Goal: Navigation & Orientation: Understand site structure

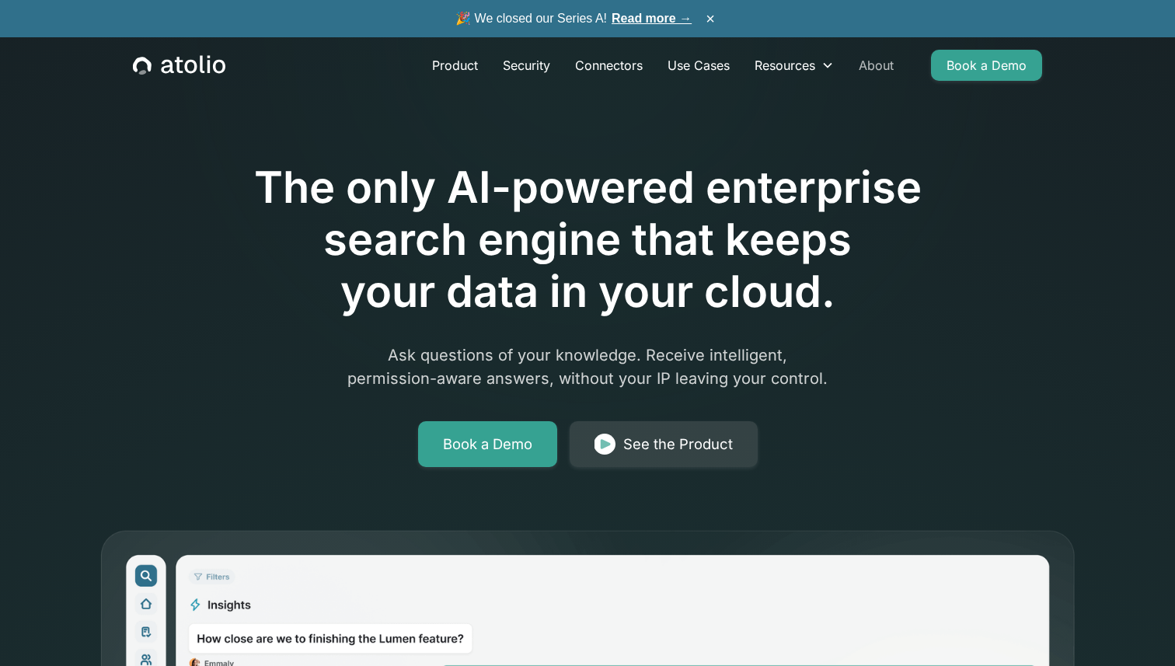
click at [878, 57] on link "About" at bounding box center [876, 65] width 60 height 31
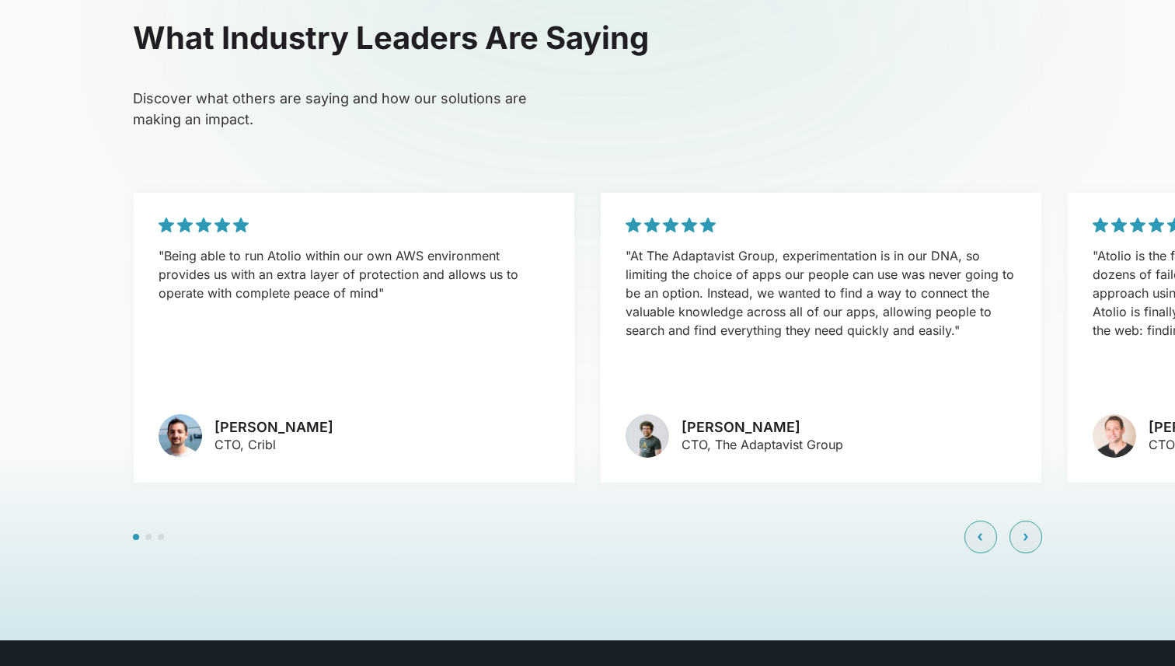
scroll to position [3751, 0]
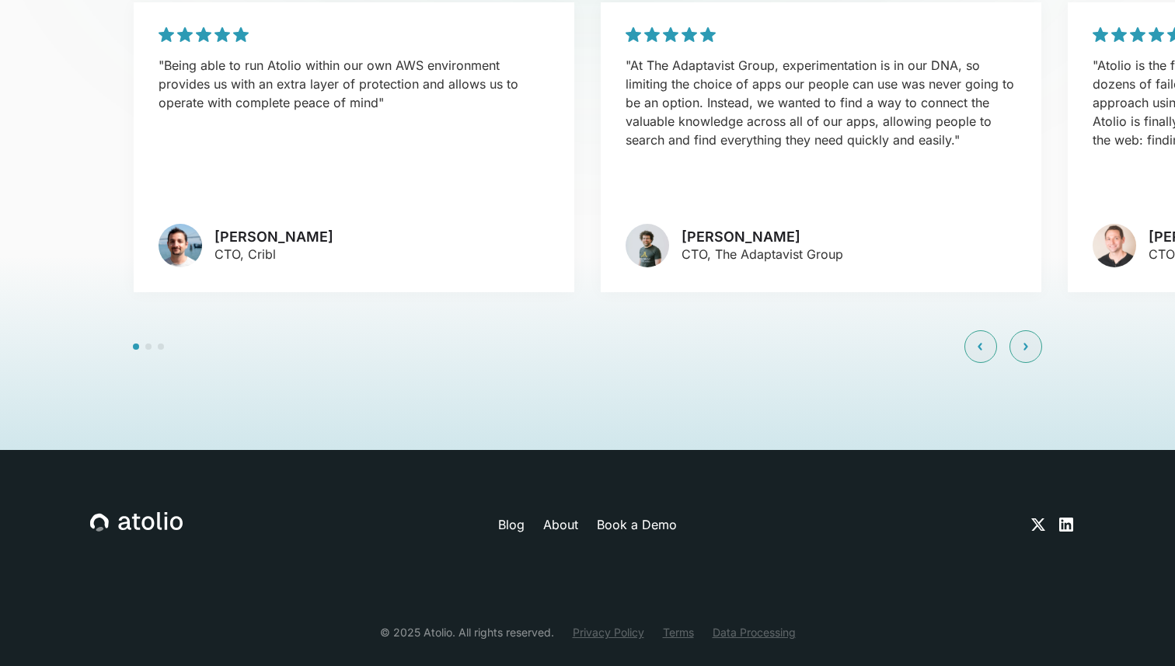
click at [568, 515] on link "About" at bounding box center [560, 524] width 35 height 19
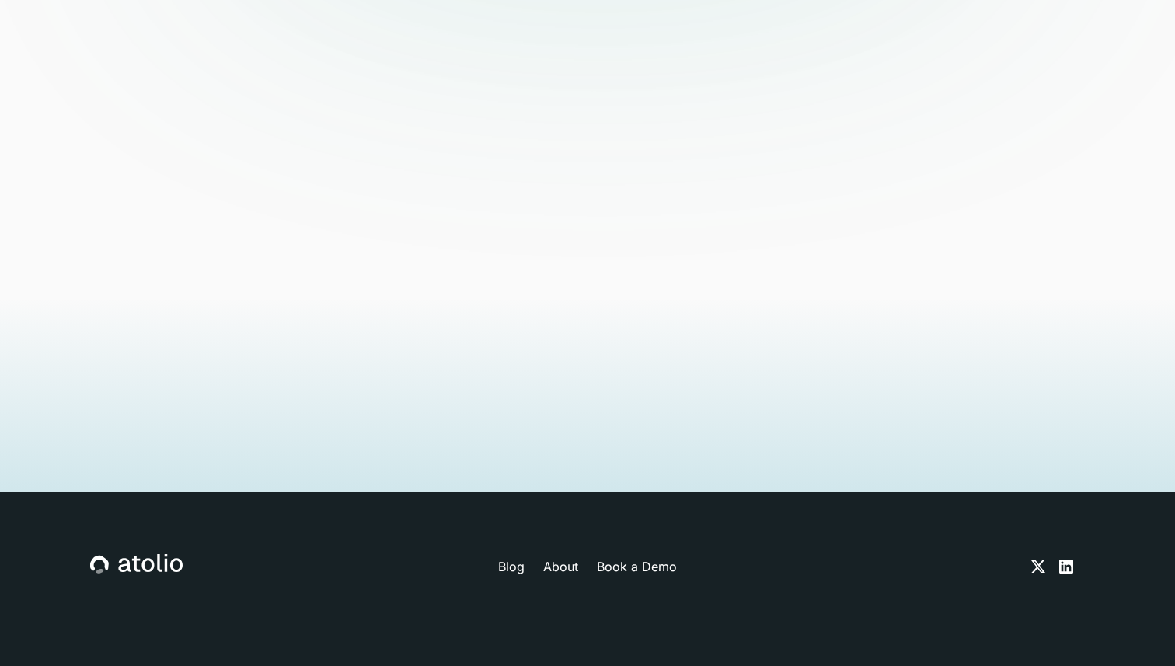
scroll to position [3751, 0]
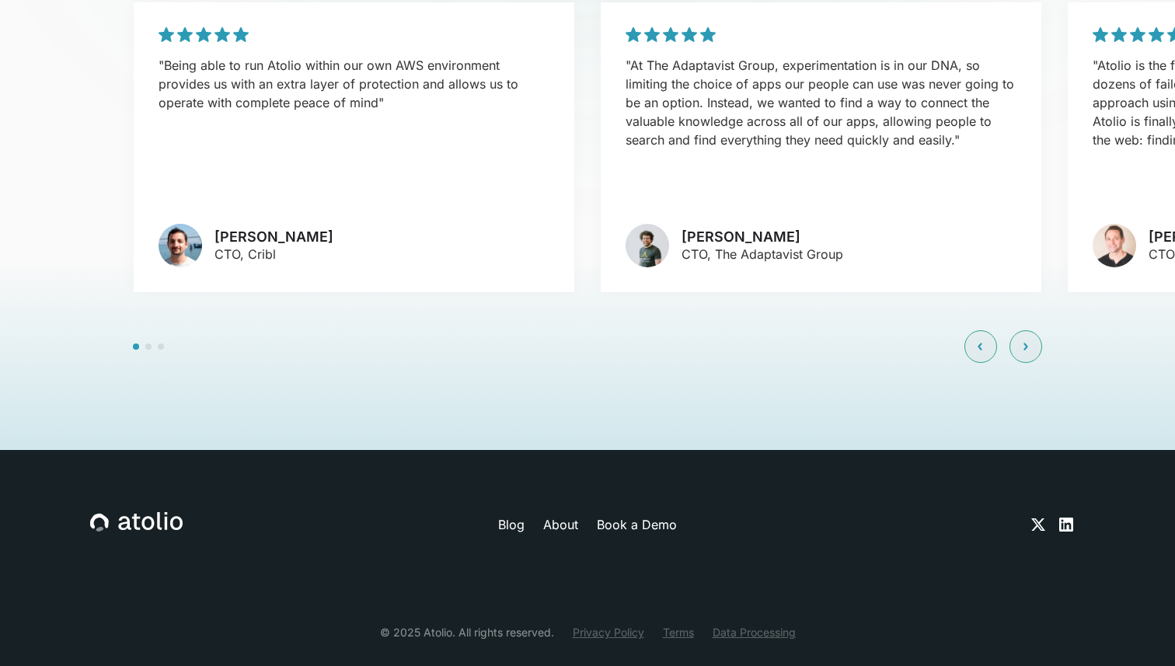
click at [597, 624] on link "Privacy Policy" at bounding box center [608, 632] width 71 height 16
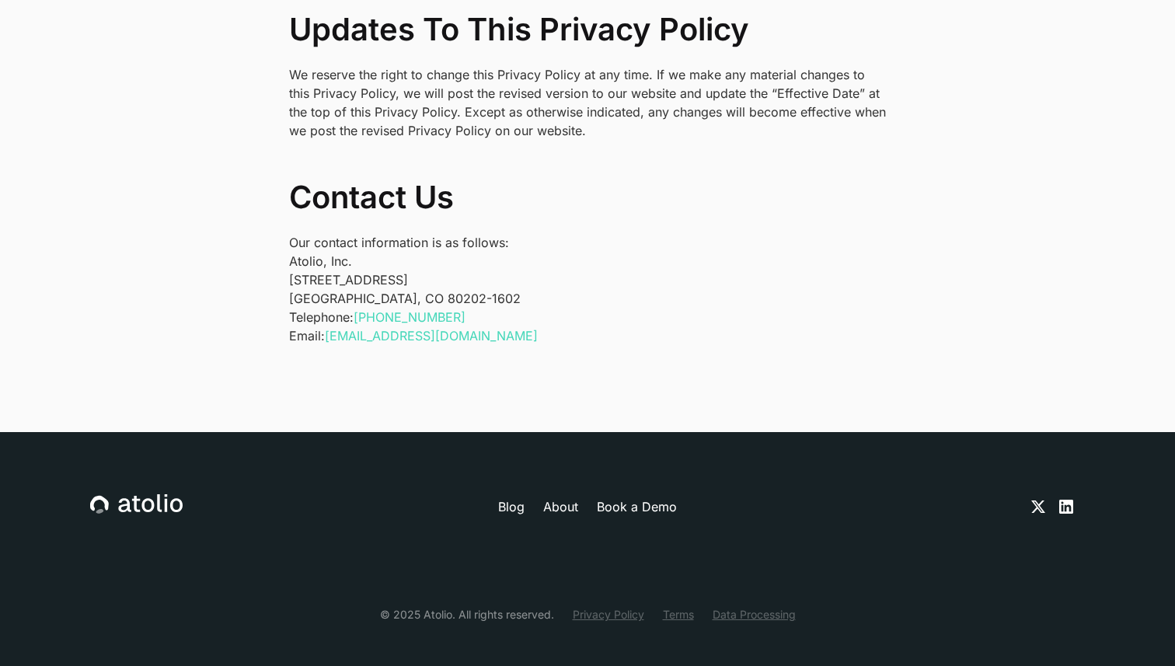
scroll to position [5172, 0]
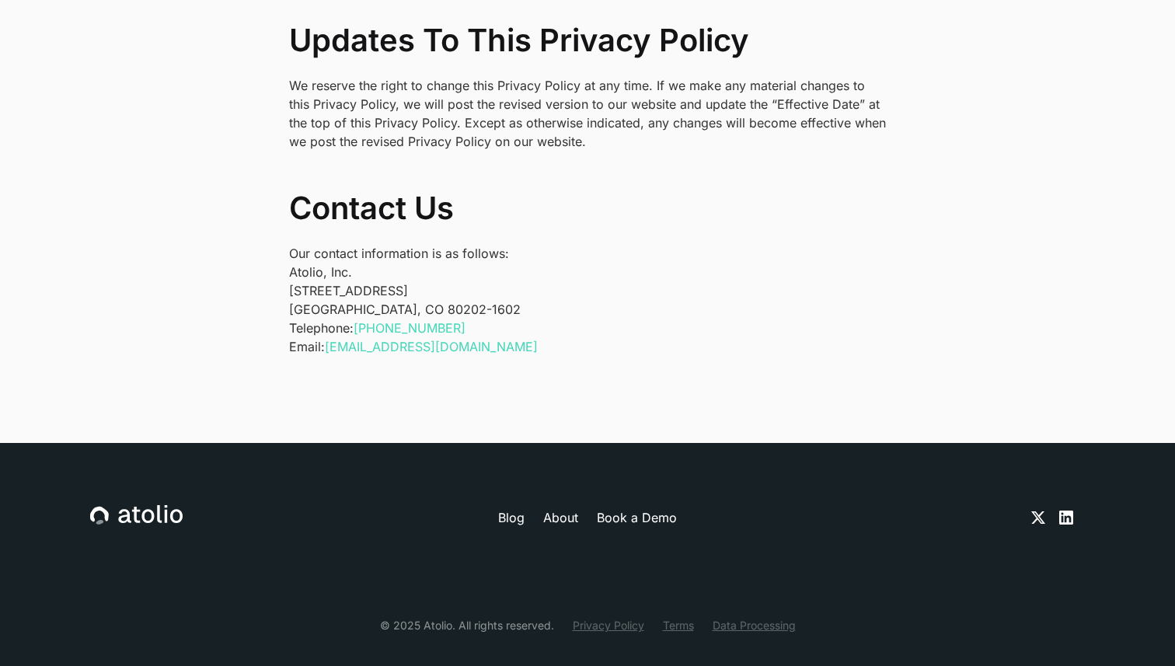
click at [744, 617] on link "Data Processing" at bounding box center [753, 625] width 83 height 16
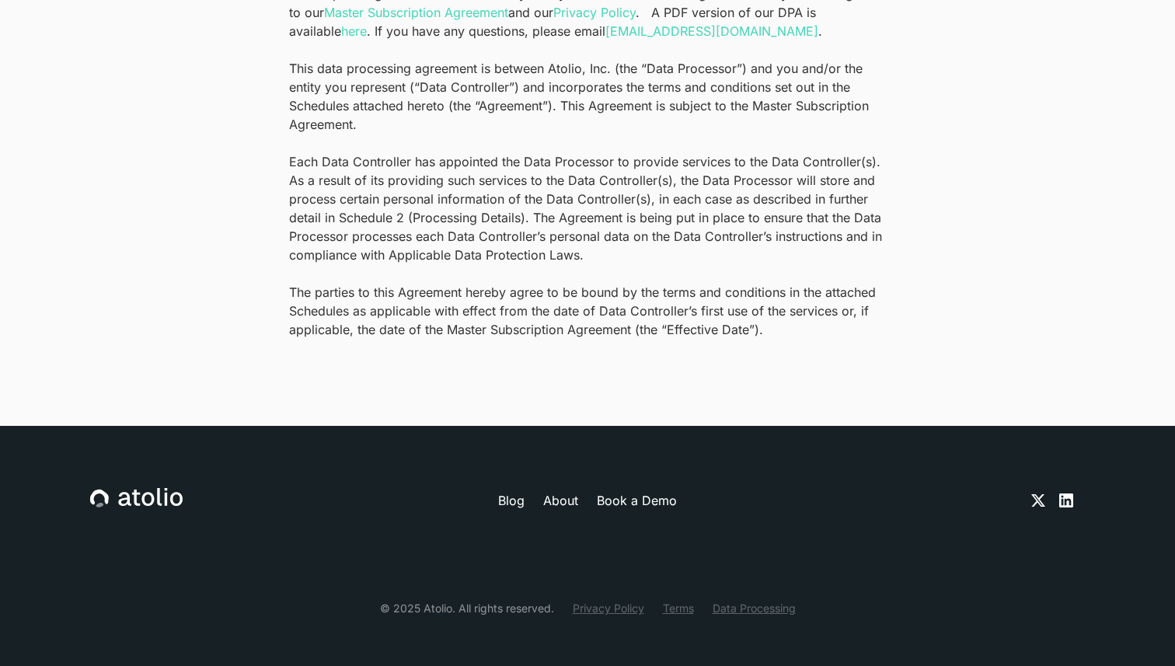
scroll to position [486, 0]
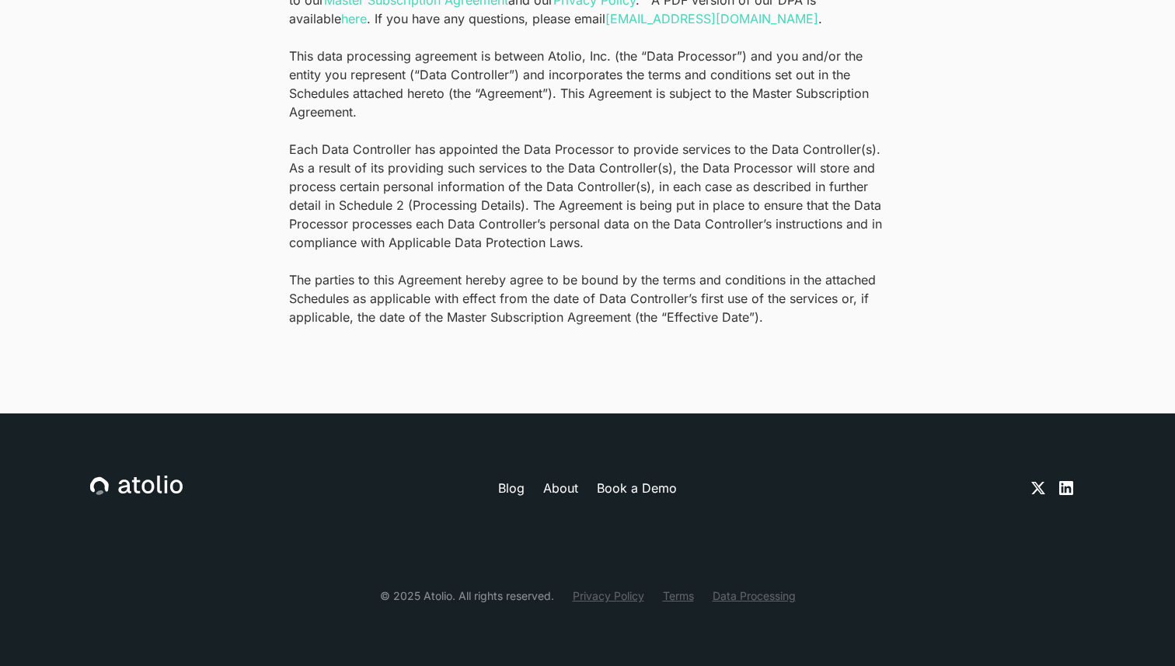
click at [678, 584] on div "© 2025 Atolio. All rights reserved. Privacy Policy Terms Data Processing" at bounding box center [587, 583] width 994 height 41
click at [674, 594] on link "Terms" at bounding box center [678, 595] width 31 height 16
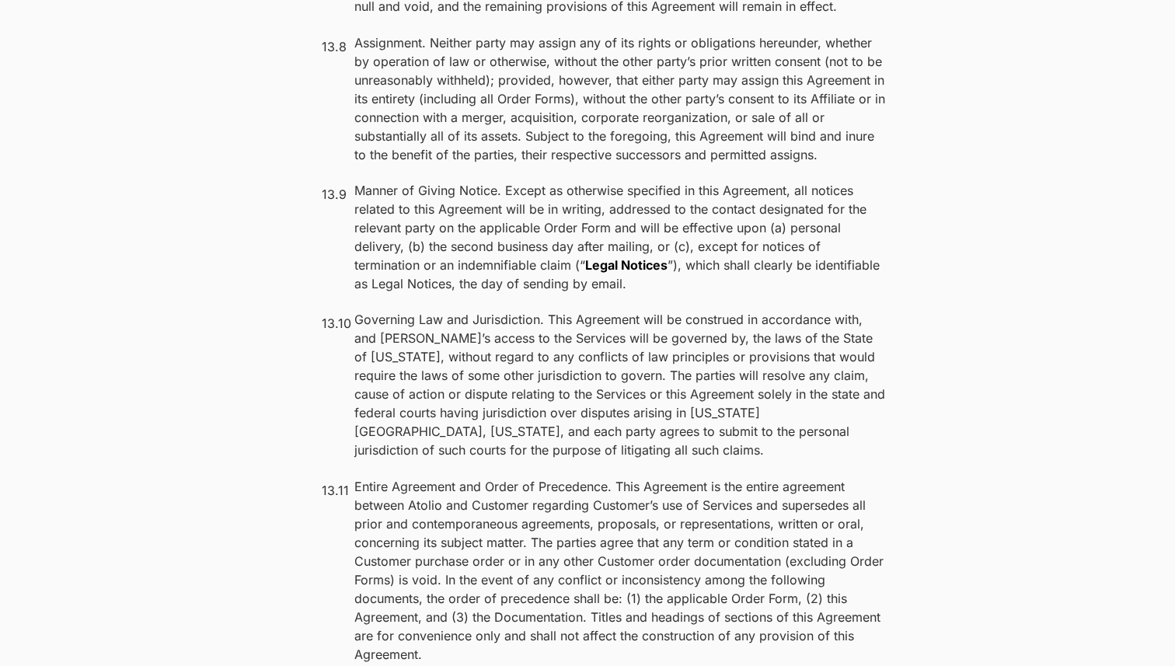
scroll to position [12343, 0]
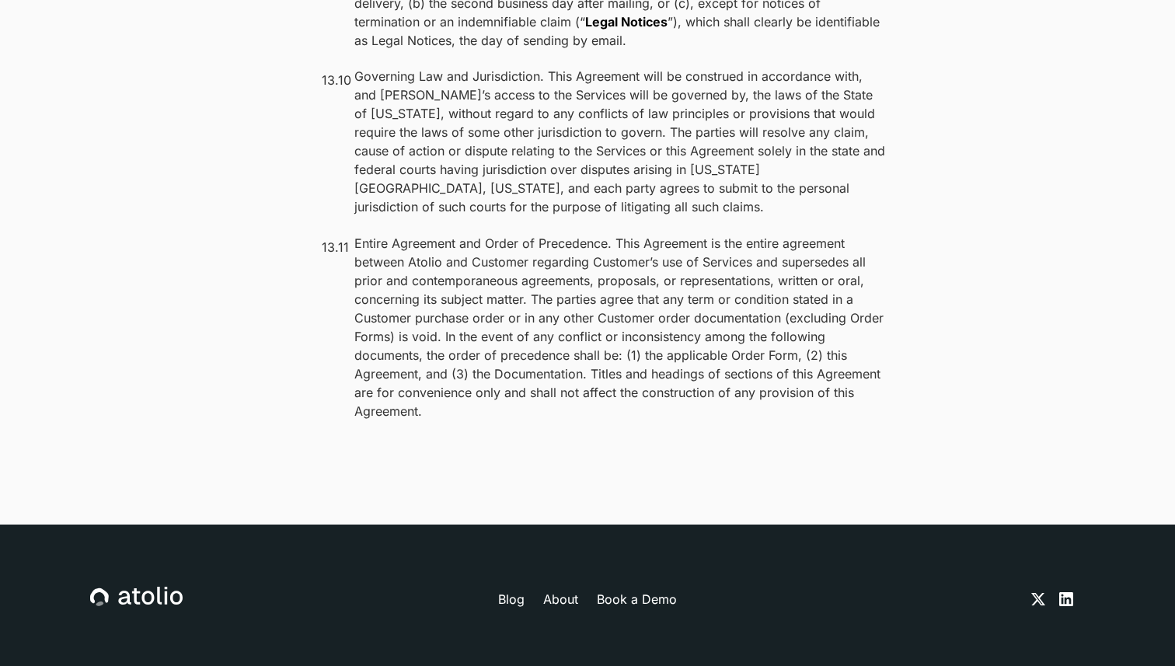
click at [630, 590] on link "Book a Demo" at bounding box center [637, 599] width 80 height 19
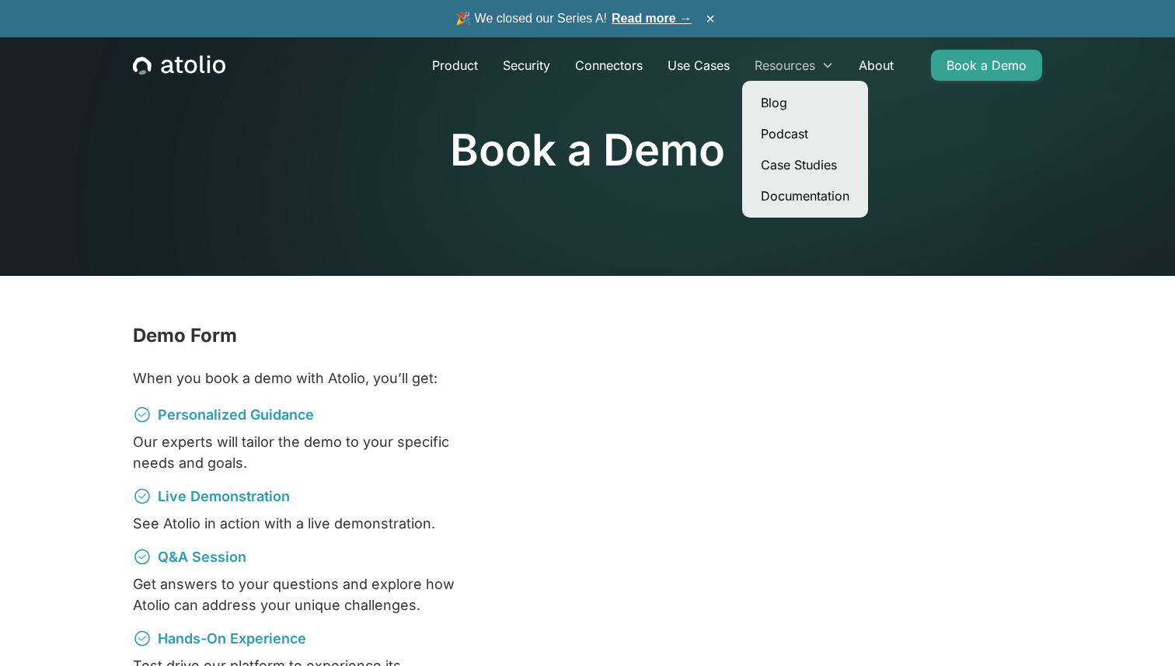
click at [800, 62] on div "Resources" at bounding box center [784, 65] width 61 height 19
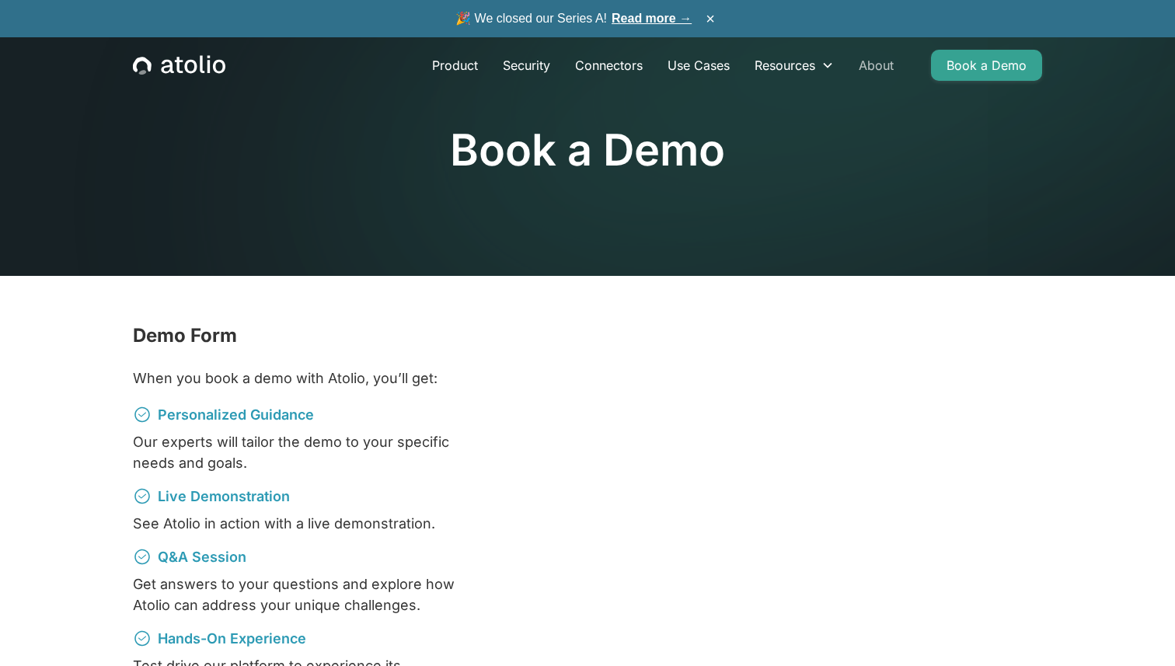
click at [883, 62] on link "About" at bounding box center [876, 65] width 60 height 31
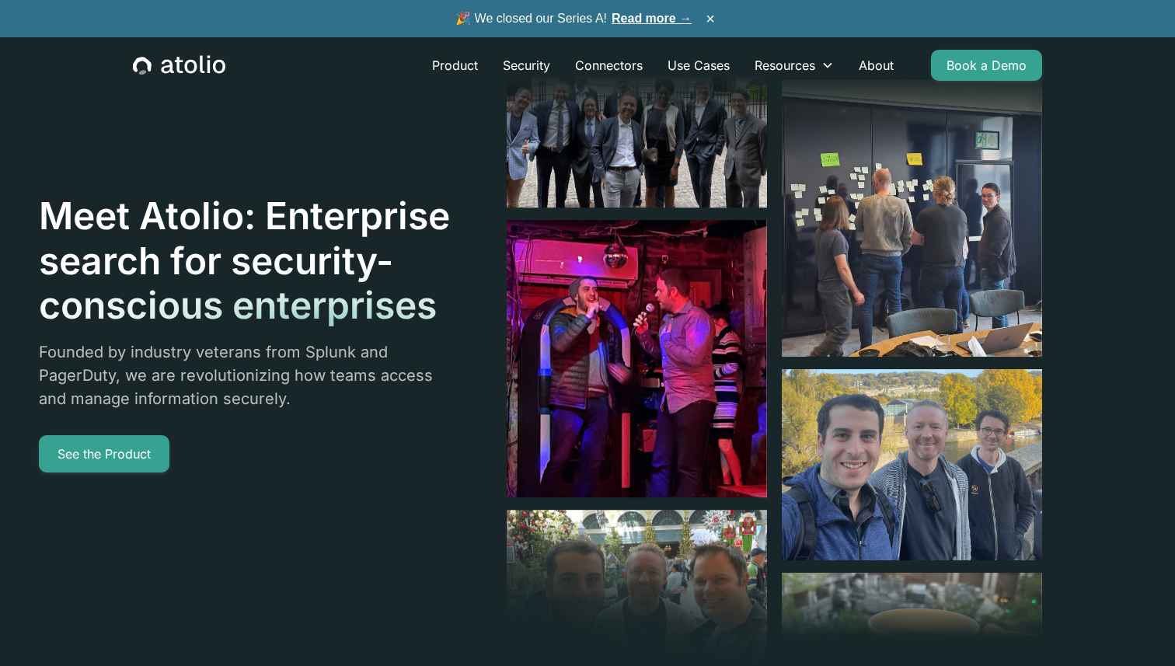
click at [642, 110] on div at bounding box center [638, 74] width 263 height 264
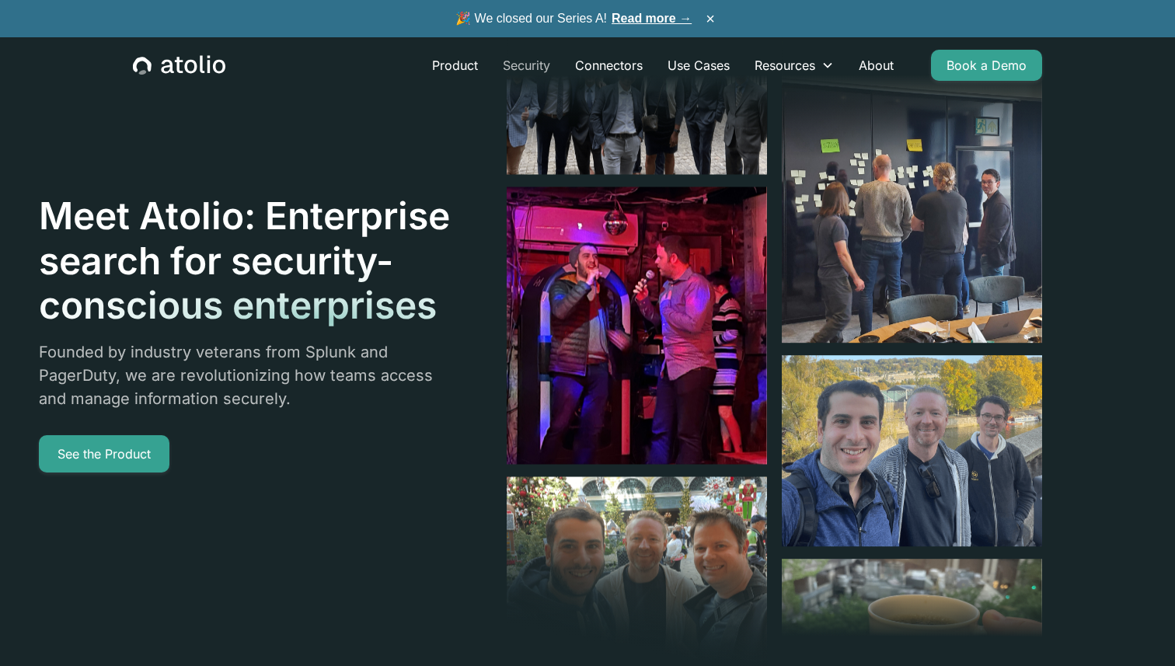
click at [535, 64] on link "Security" at bounding box center [526, 65] width 72 height 31
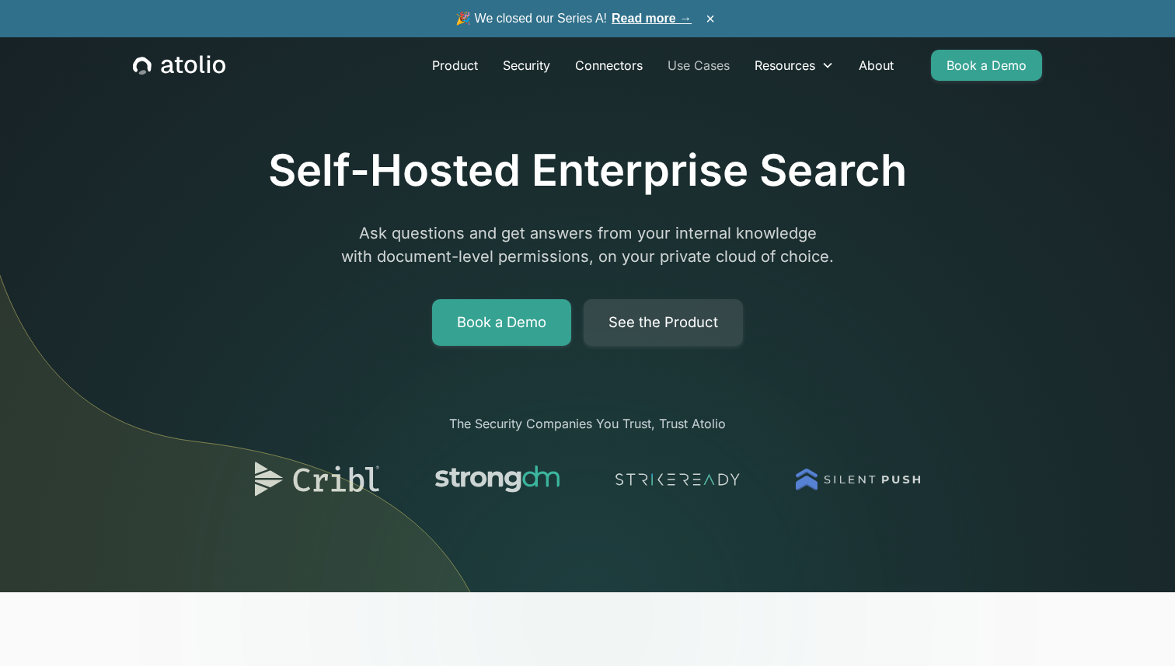
click at [686, 70] on link "Use Cases" at bounding box center [698, 65] width 87 height 31
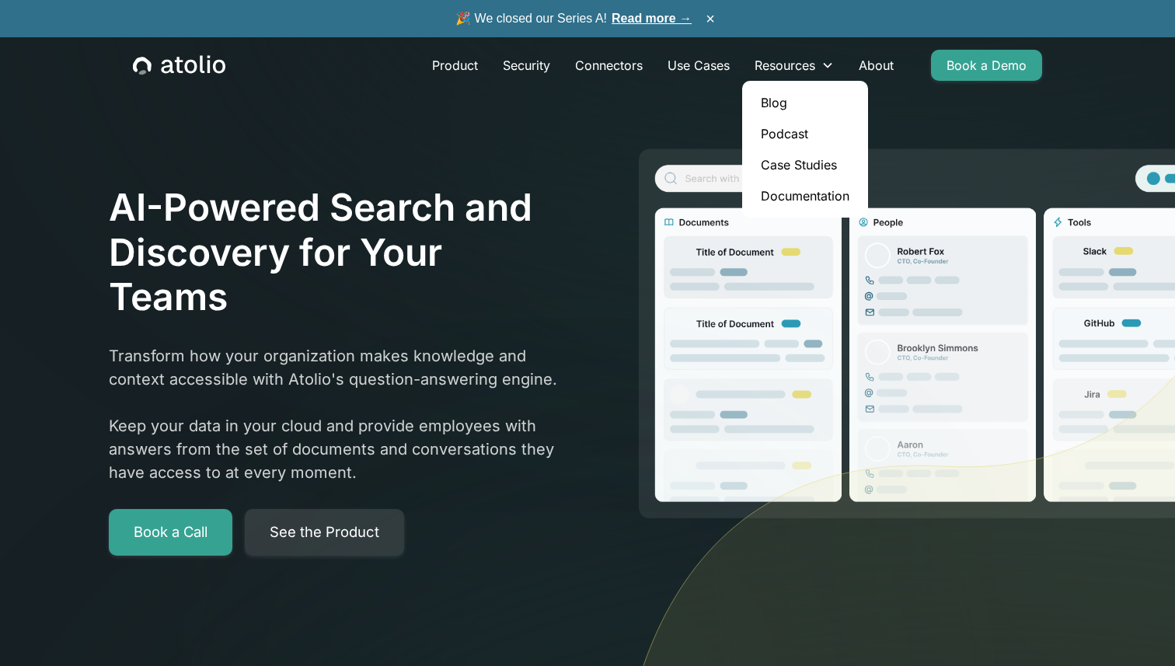
click at [788, 156] on link "Case Studies" at bounding box center [804, 164] width 113 height 31
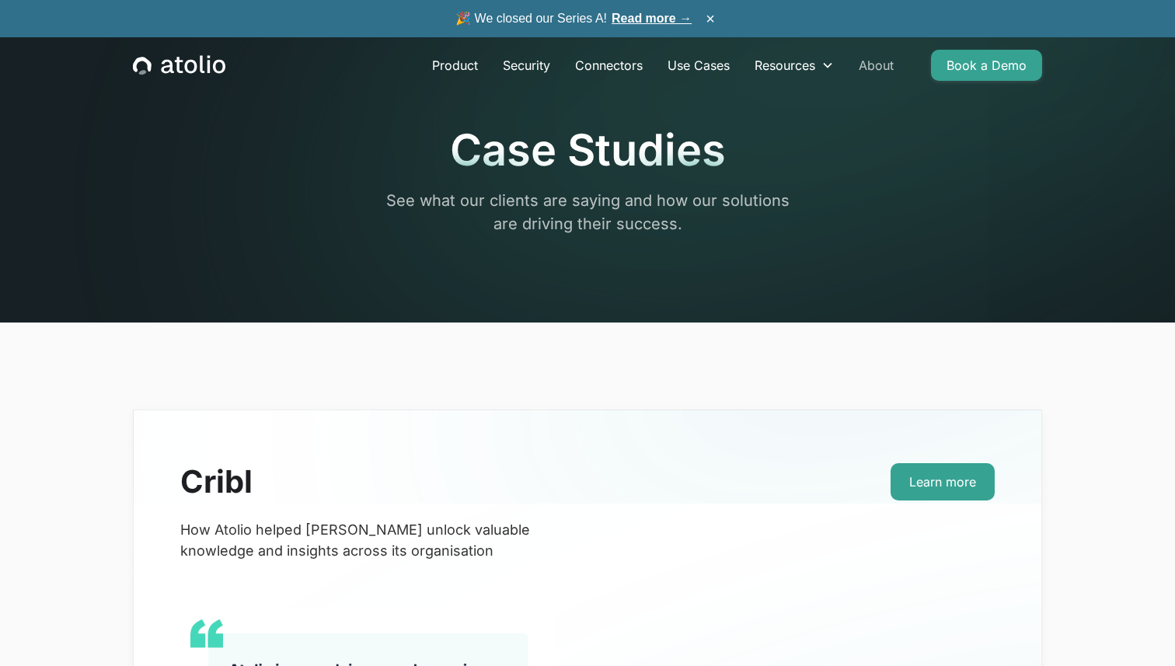
click at [876, 68] on link "About" at bounding box center [876, 65] width 60 height 31
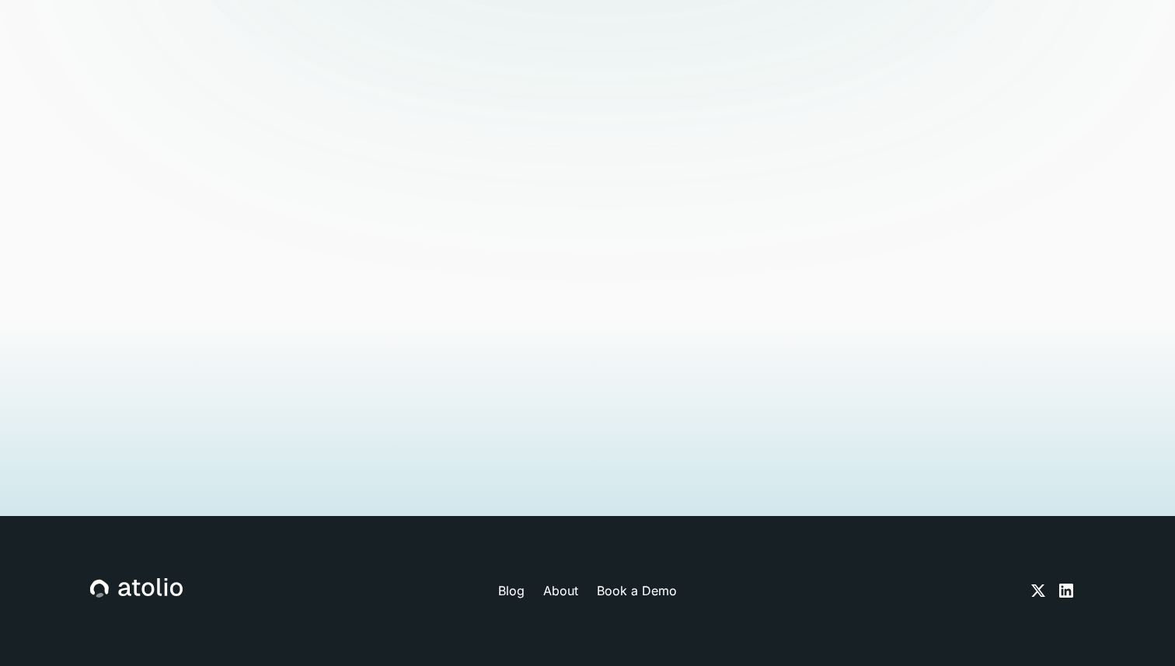
scroll to position [3751, 0]
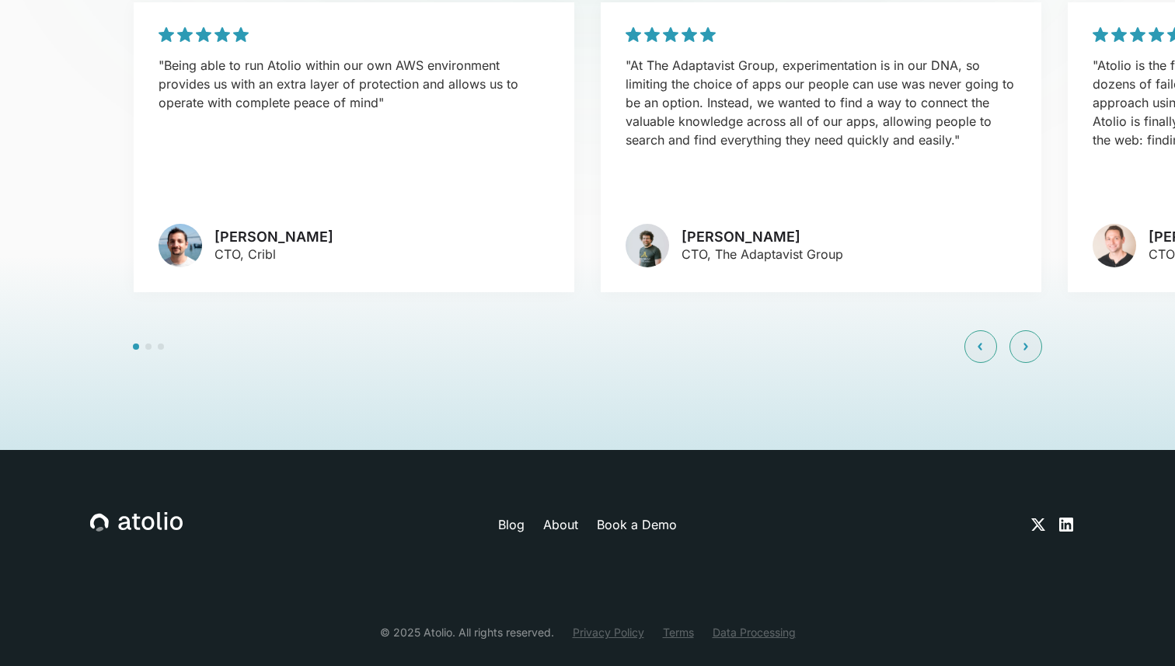
click at [552, 515] on link "About" at bounding box center [560, 524] width 35 height 19
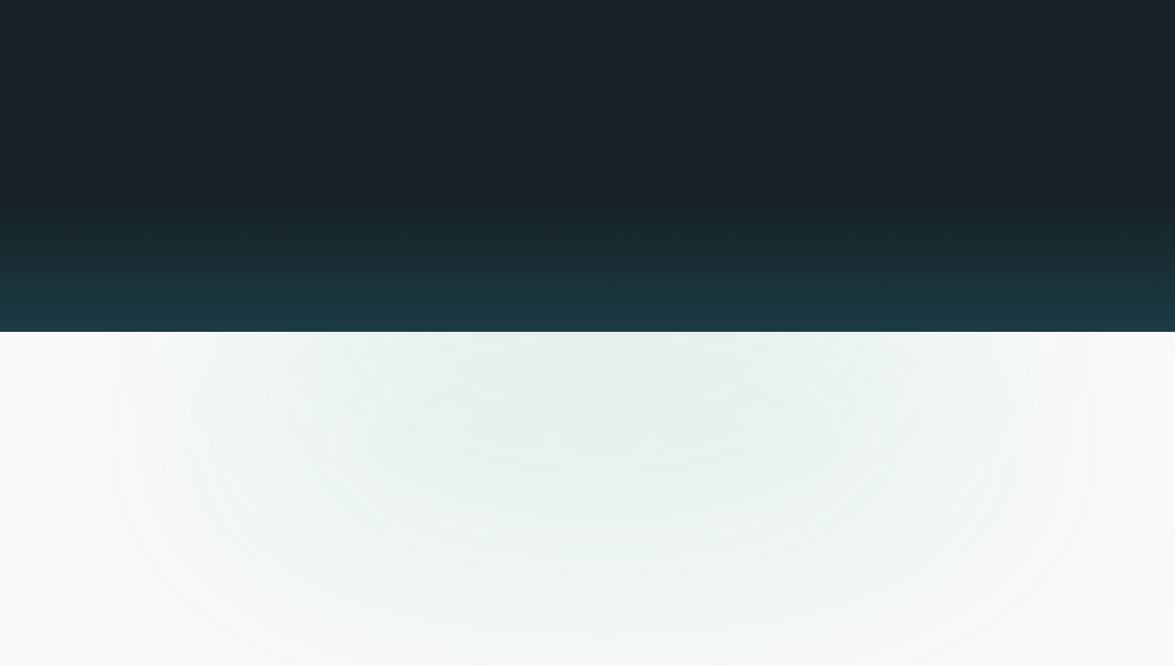
scroll to position [3751, 0]
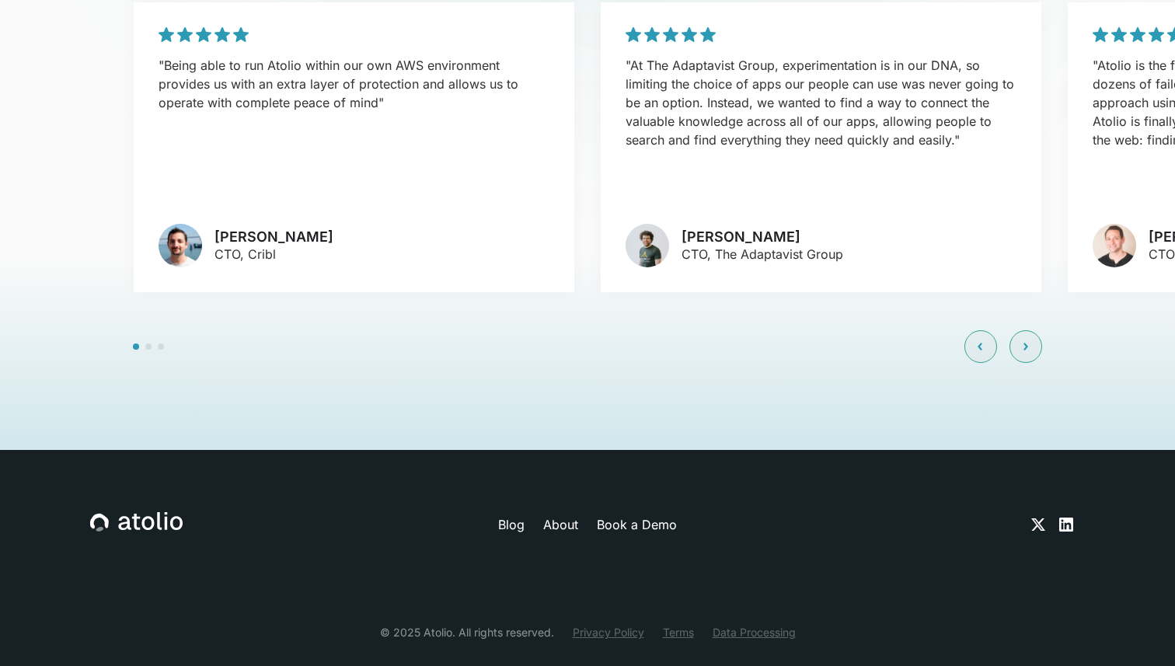
click at [678, 624] on link "Terms" at bounding box center [678, 632] width 31 height 16
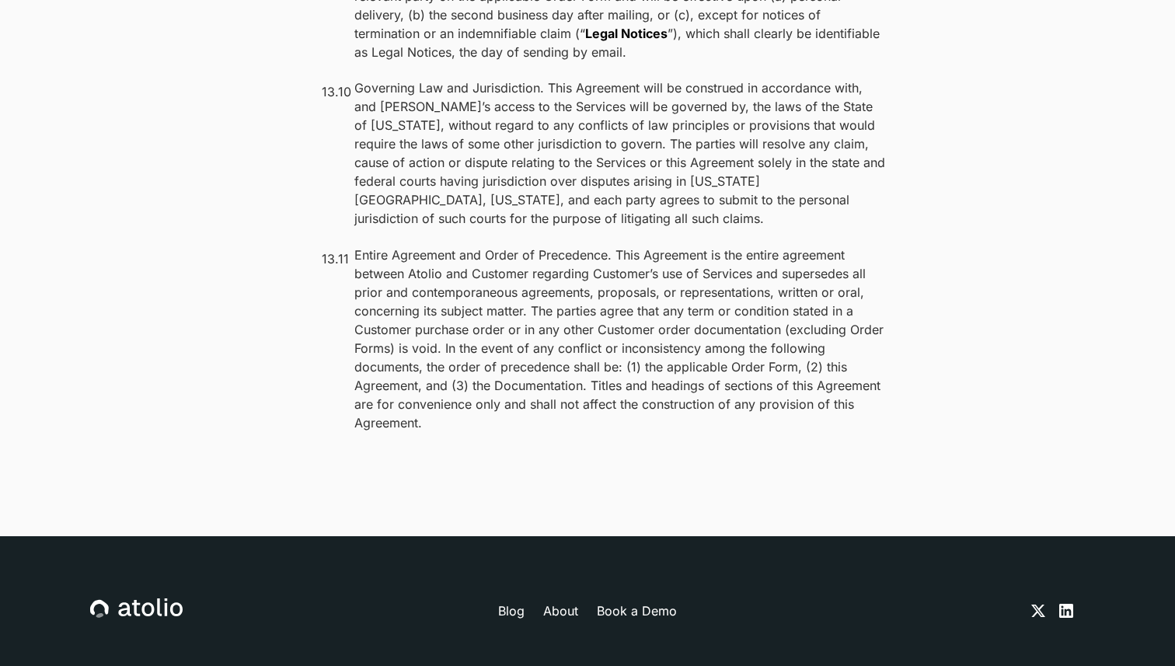
scroll to position [12324, 0]
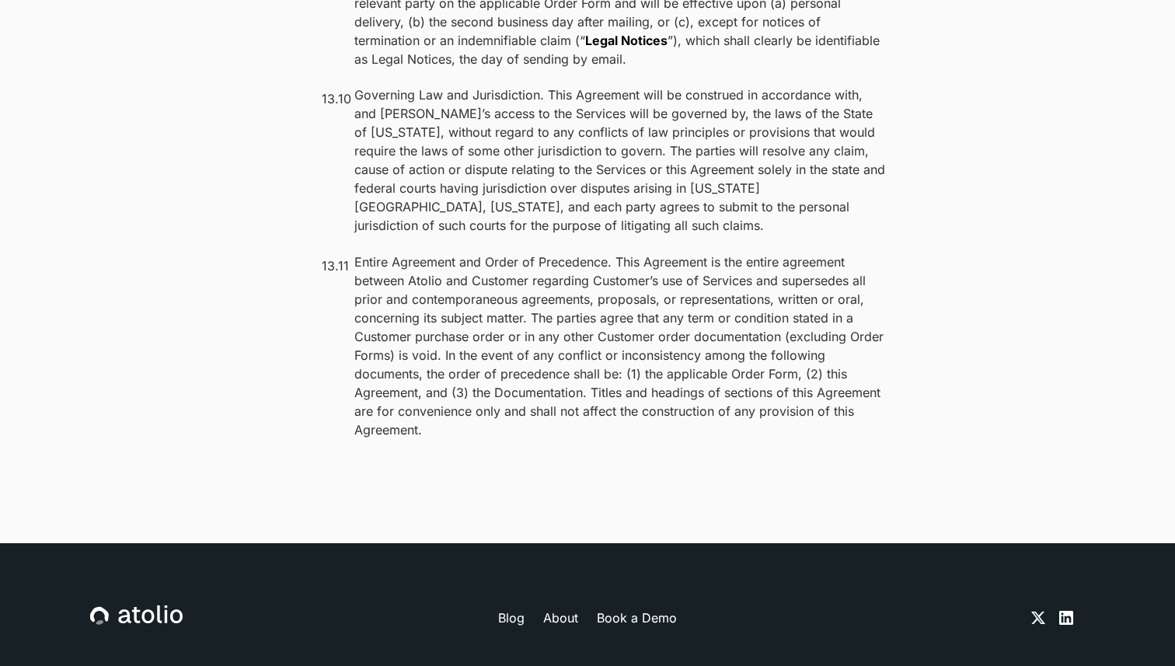
click at [165, 605] on icon at bounding box center [166, 614] width 3 height 18
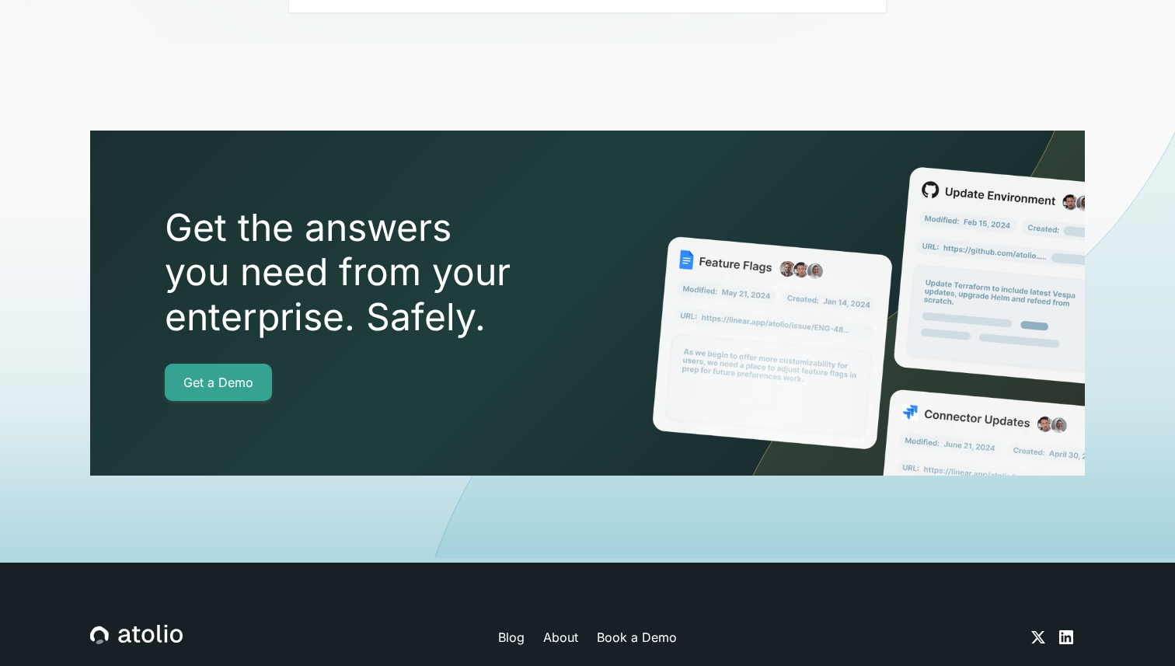
scroll to position [5350, 0]
